Goal: Information Seeking & Learning: Find specific page/section

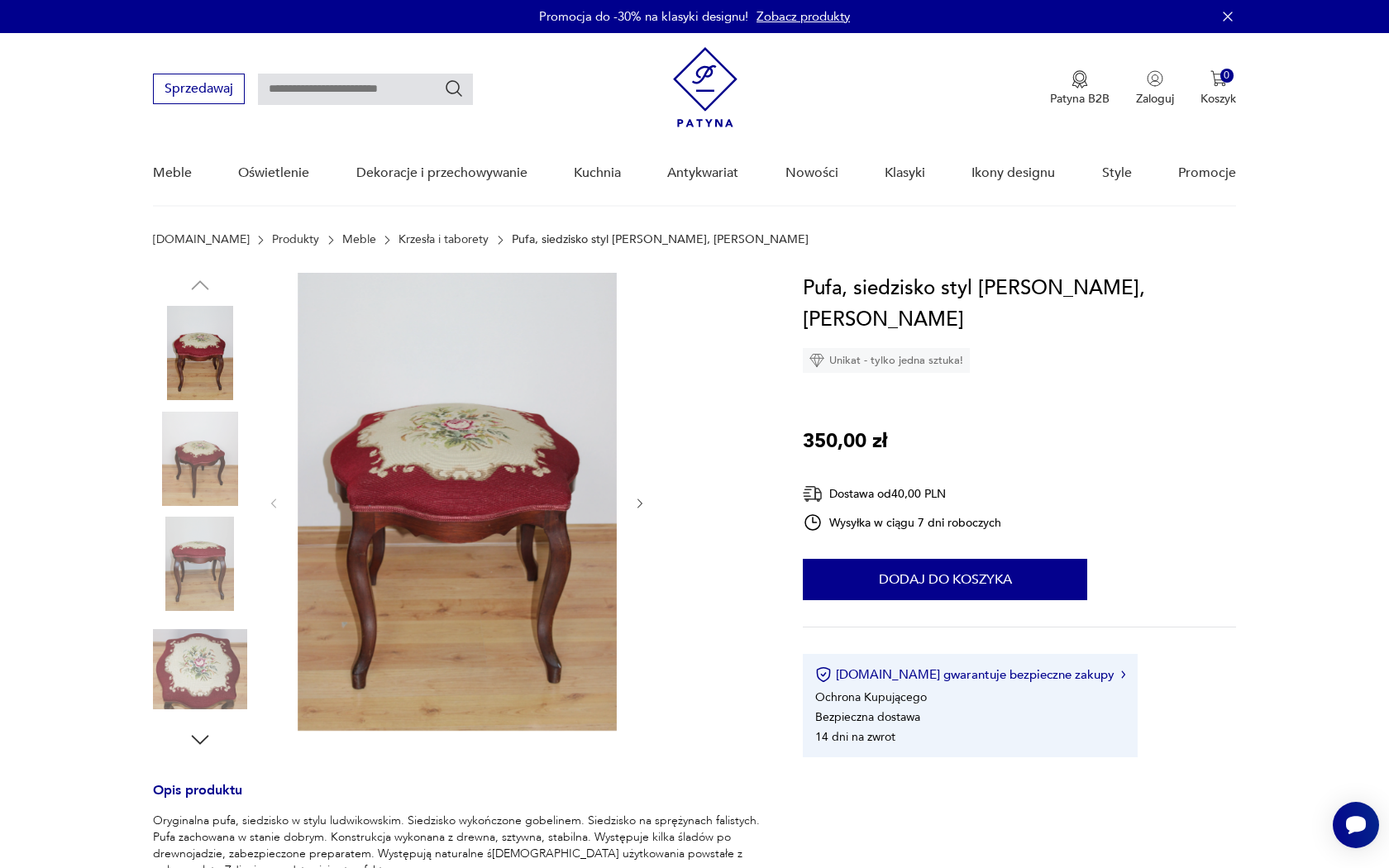
click at [298, 74] on input "text" at bounding box center [365, 89] width 215 height 32
type input "****"
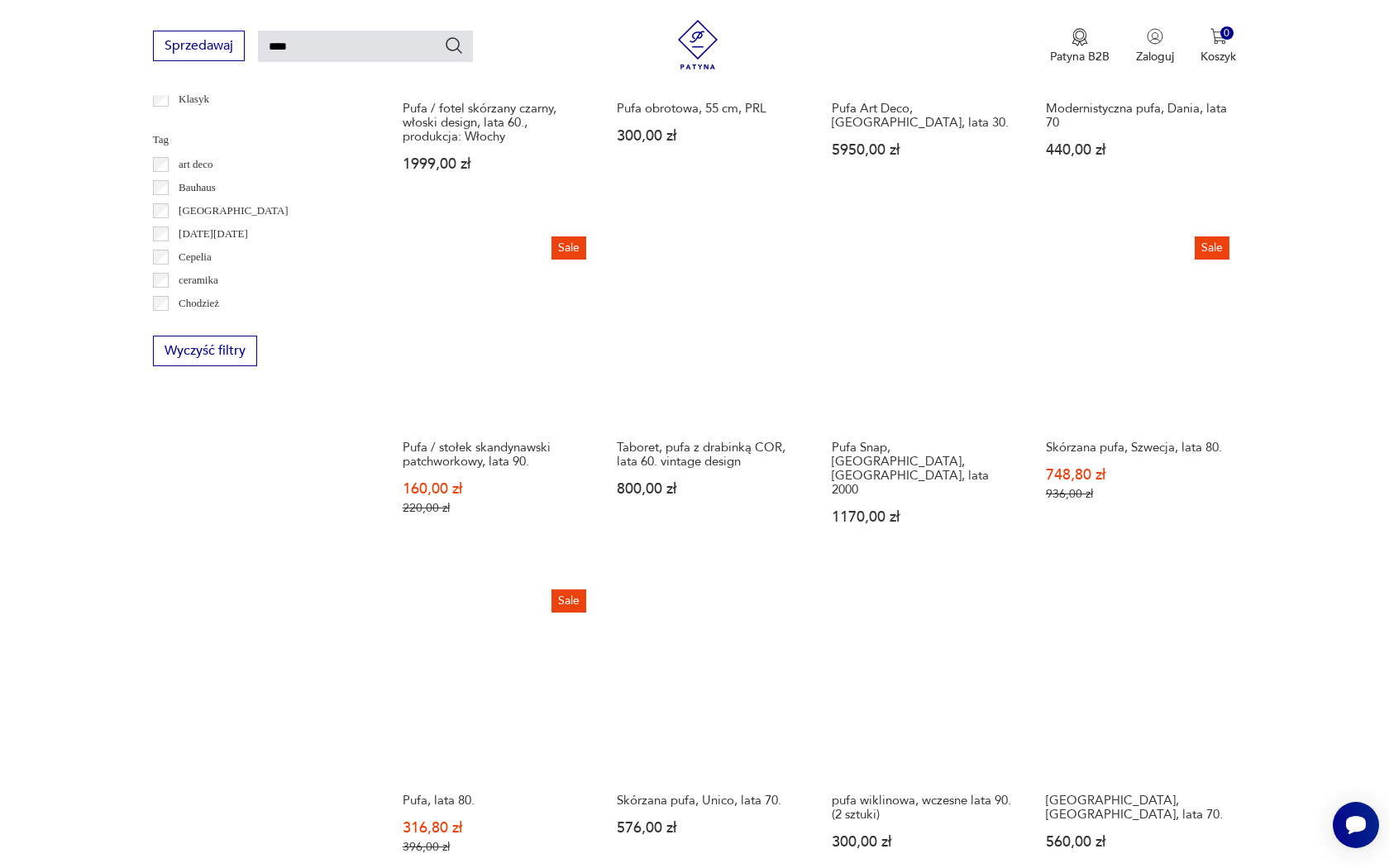
scroll to position [1092, 0]
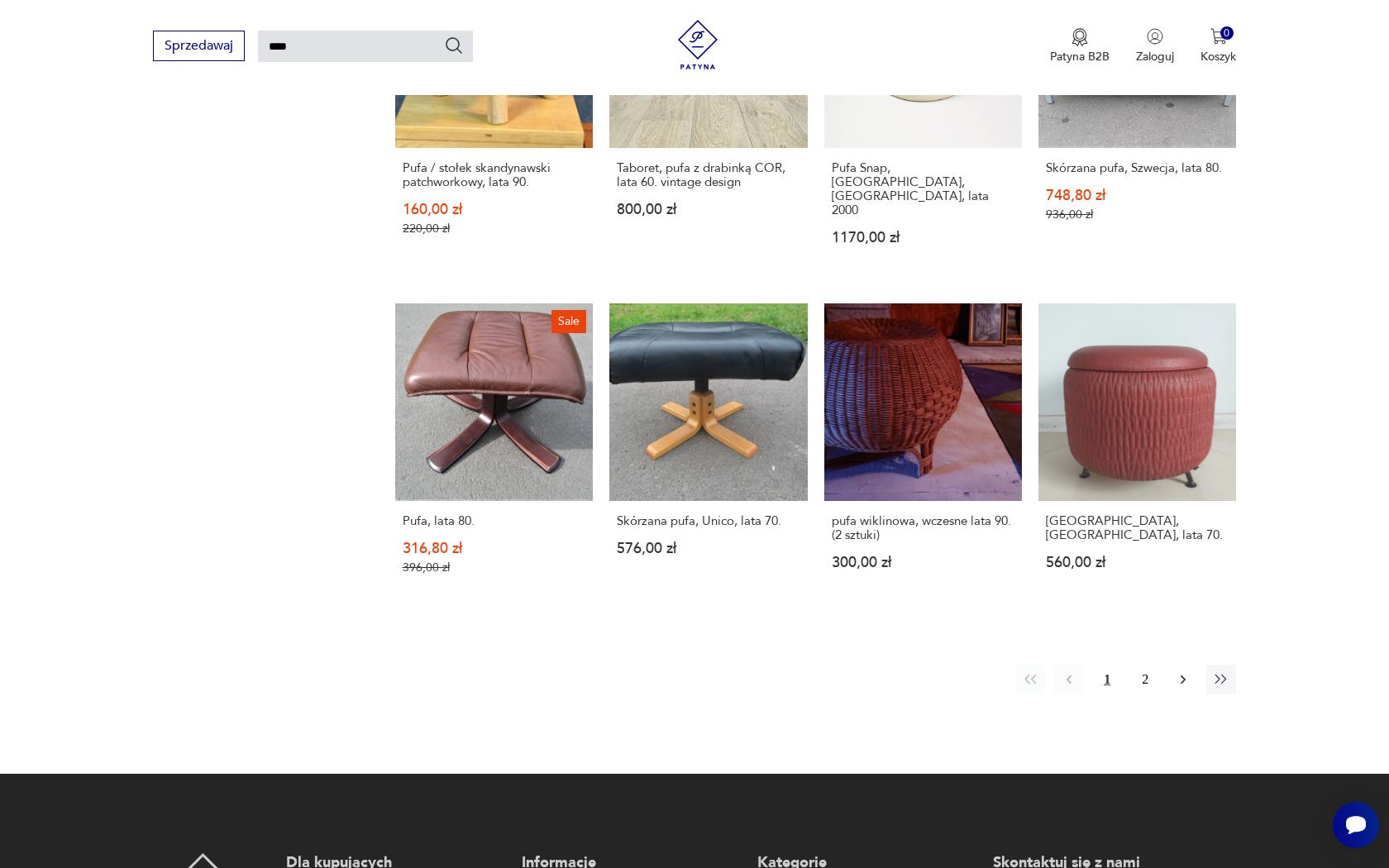
click at [1184, 676] on icon "button" at bounding box center [1183, 680] width 5 height 9
